Goal: Information Seeking & Learning: Learn about a topic

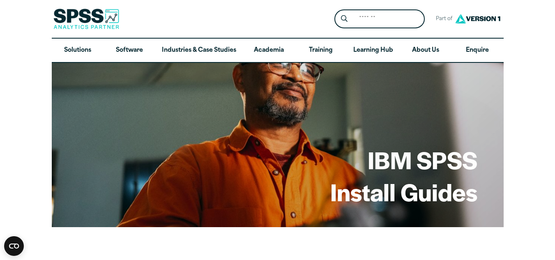
click at [92, 16] on img at bounding box center [86, 19] width 66 height 21
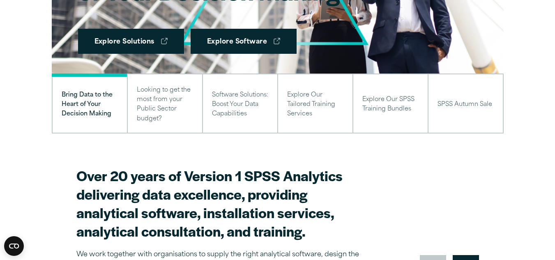
scroll to position [155, 0]
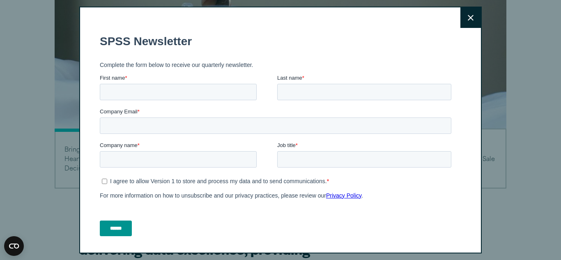
click at [468, 18] on icon at bounding box center [471, 18] width 6 height 6
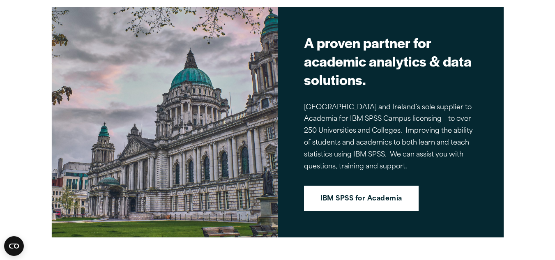
scroll to position [746, 0]
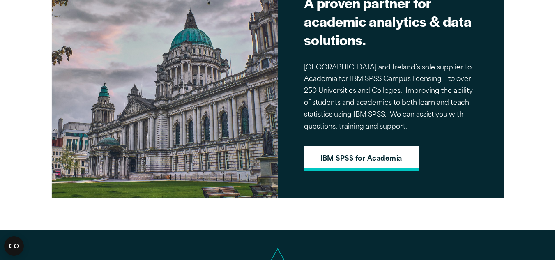
click at [383, 151] on link "IBM SPSS for Academia" at bounding box center [361, 158] width 115 height 25
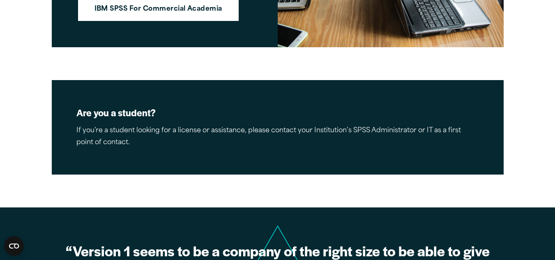
scroll to position [1047, 0]
